Goal: Complete application form

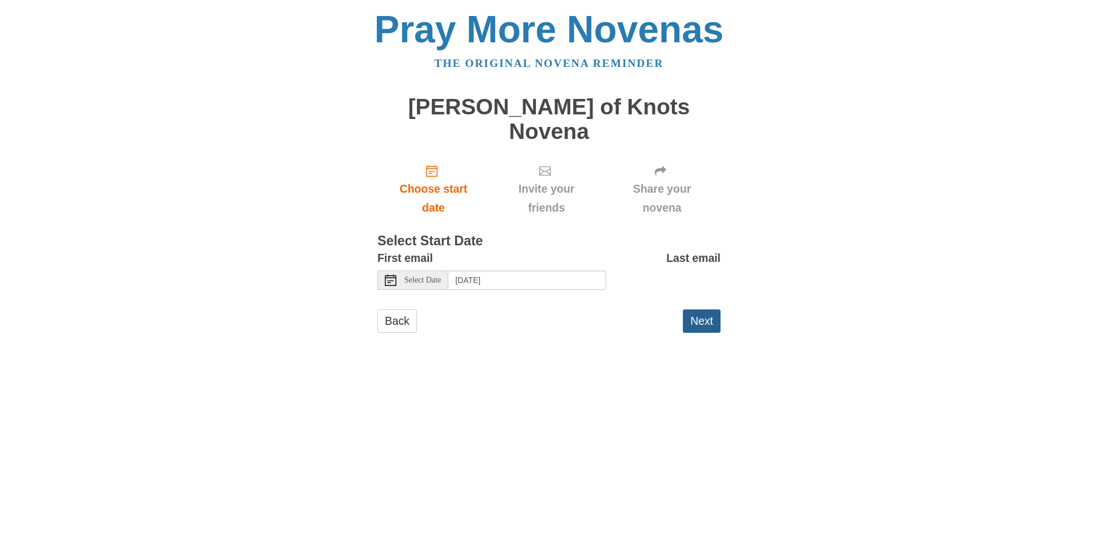
click at [703, 309] on button "Next" at bounding box center [702, 320] width 38 height 23
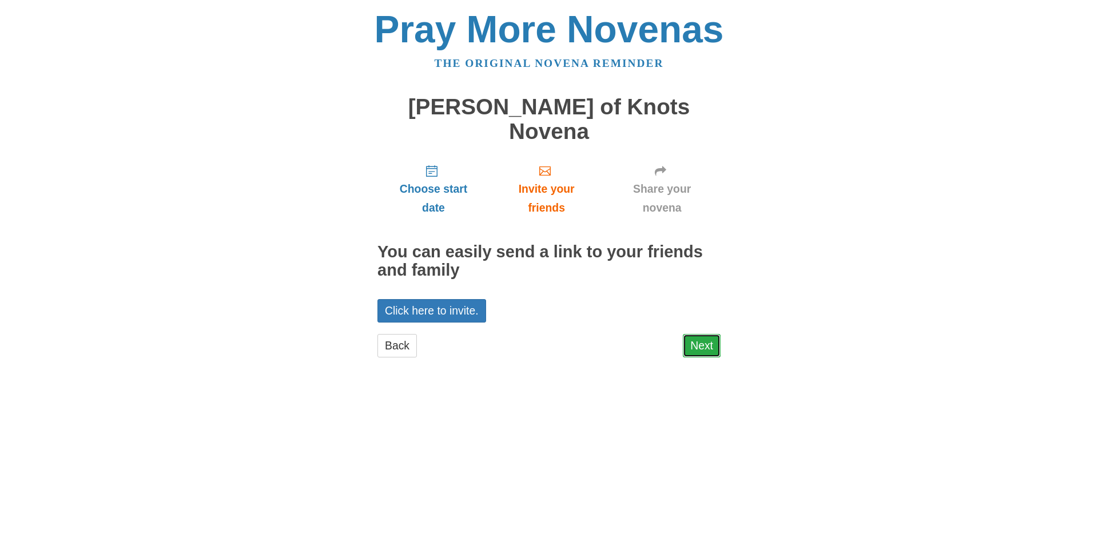
click at [699, 334] on link "Next" at bounding box center [702, 345] width 38 height 23
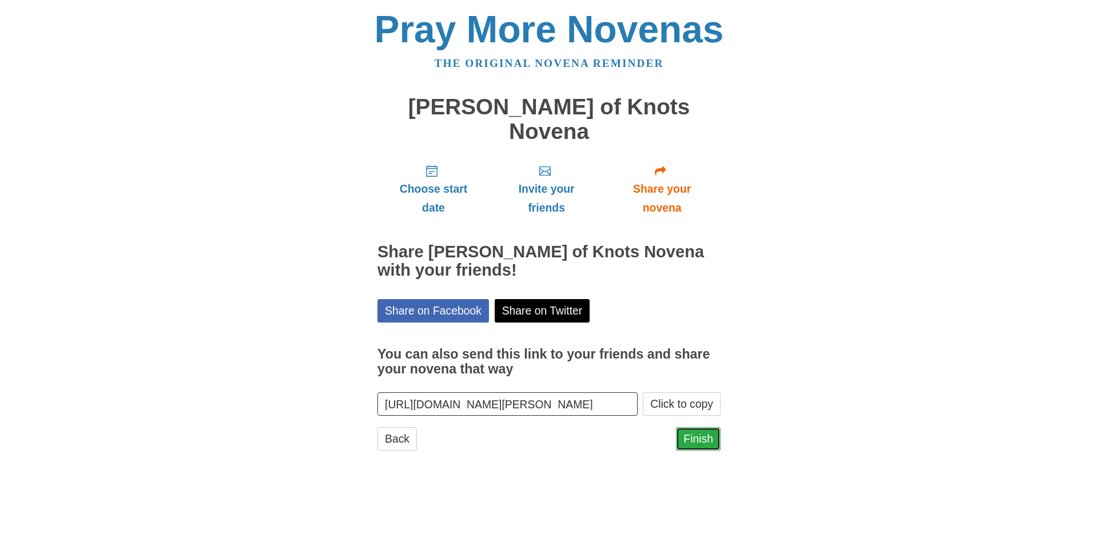
click at [699, 427] on link "Finish" at bounding box center [698, 438] width 45 height 23
